Goal: Transaction & Acquisition: Purchase product/service

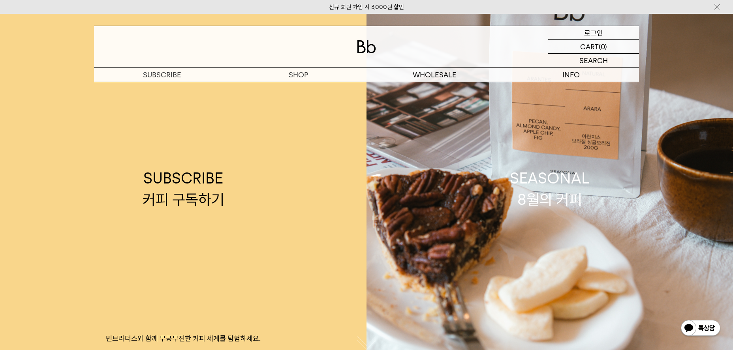
click at [601, 33] on p "로그인" at bounding box center [593, 32] width 19 height 13
click at [596, 32] on p "로그인" at bounding box center [593, 32] width 19 height 13
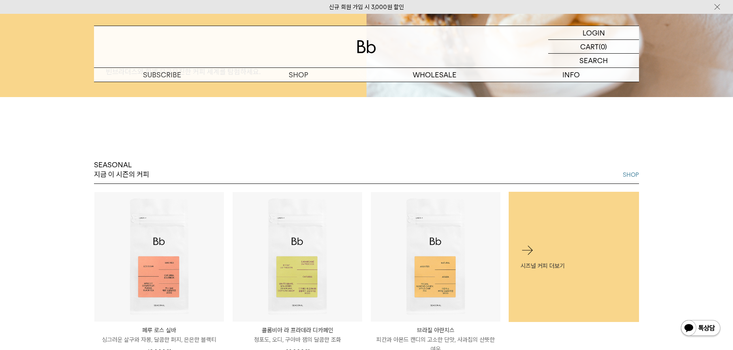
scroll to position [79, 0]
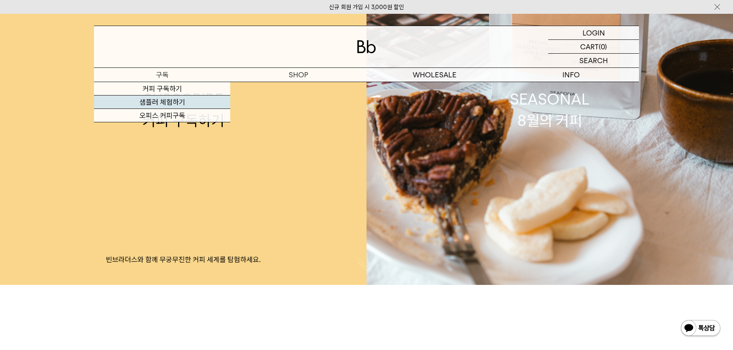
click at [162, 105] on link "샘플러 체험하기" at bounding box center [162, 102] width 136 height 13
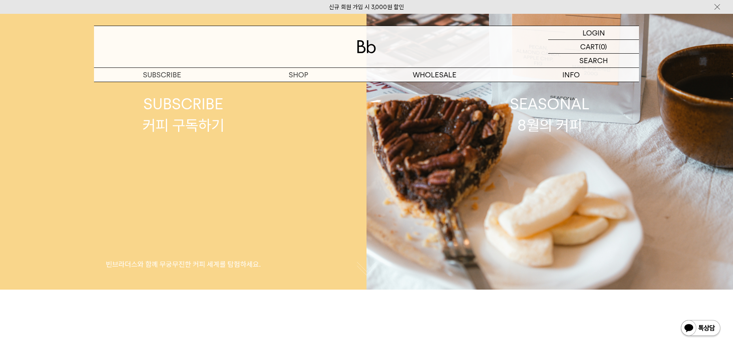
scroll to position [237, 0]
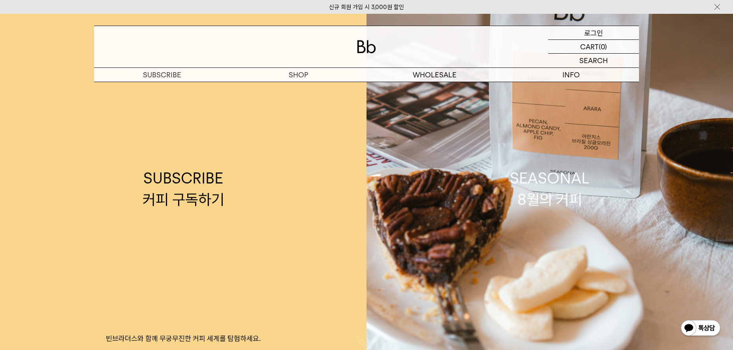
click at [596, 28] on p "로그인" at bounding box center [593, 32] width 19 height 13
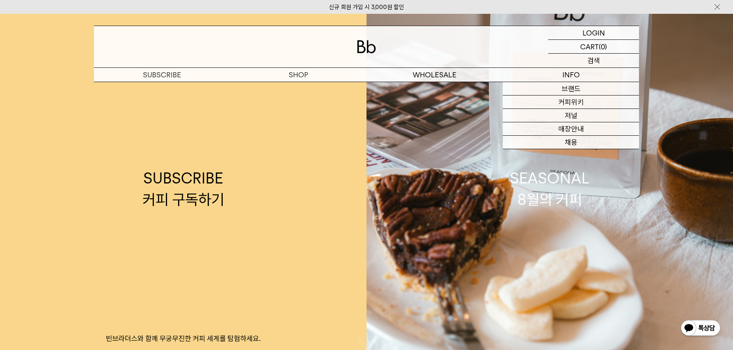
click at [599, 64] on p "검색" at bounding box center [594, 61] width 13 height 14
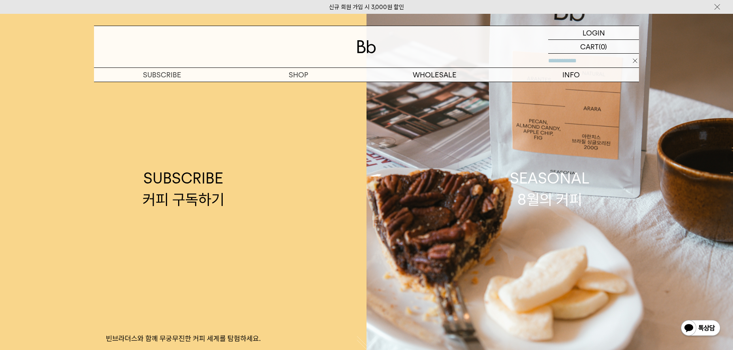
click at [715, 8] on img at bounding box center [718, 7] width 8 height 8
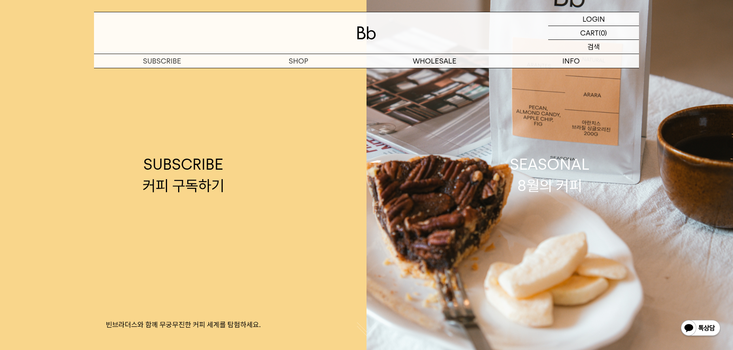
click at [609, 49] on div "SEARCH 검색" at bounding box center [593, 47] width 91 height 14
click at [585, 36] on p "장바구니" at bounding box center [589, 32] width 25 height 13
